Goal: Transaction & Acquisition: Book appointment/travel/reservation

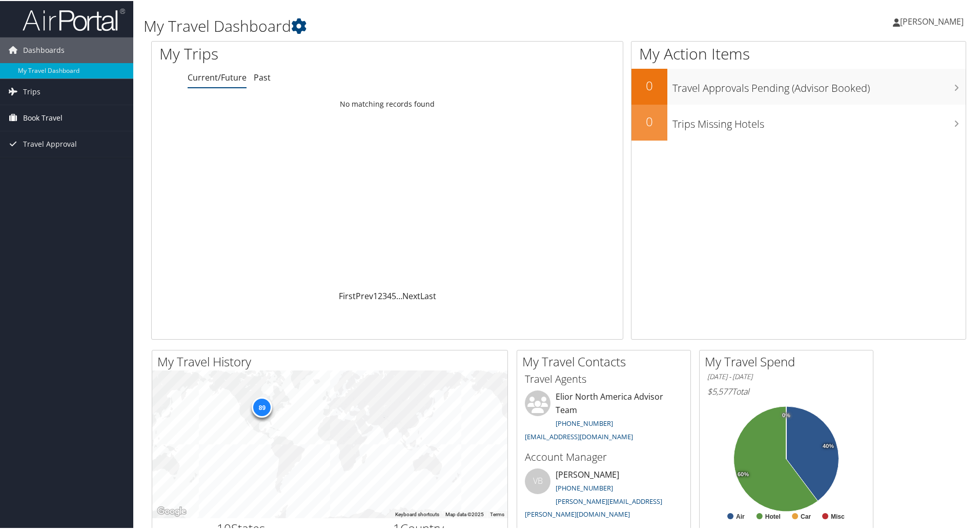
click at [90, 116] on link "Book Travel" at bounding box center [66, 117] width 133 height 26
click at [64, 167] on link "Book/Manage Online Trips" at bounding box center [66, 167] width 133 height 15
